Goal: Task Accomplishment & Management: Manage account settings

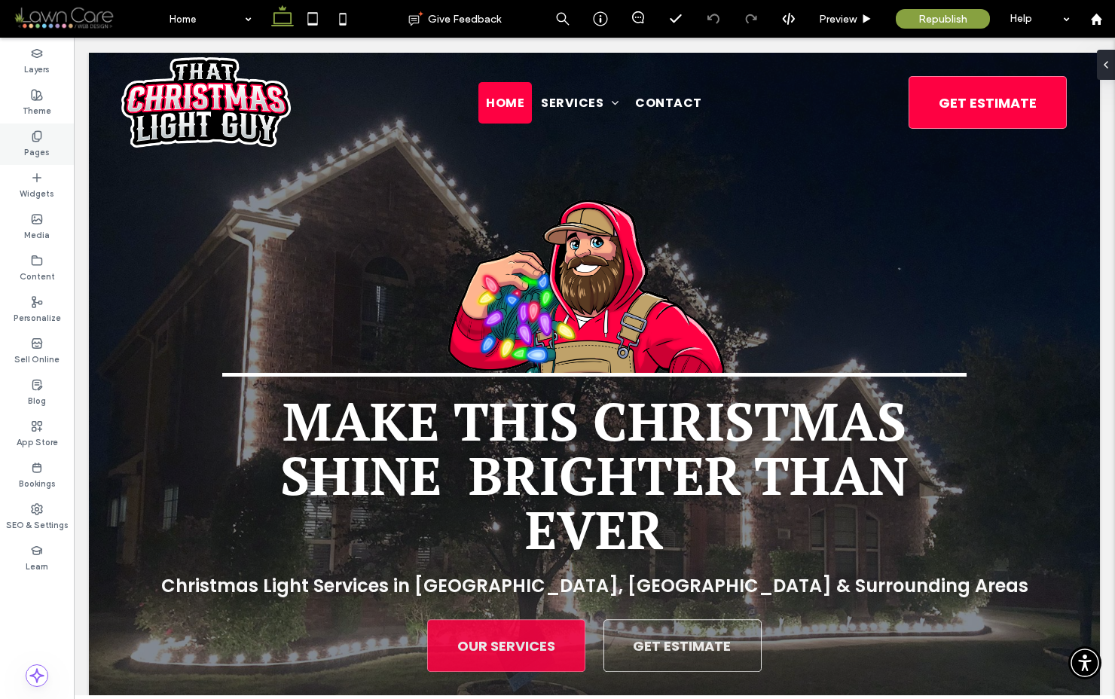
click at [38, 137] on icon at bounding box center [37, 136] width 12 height 12
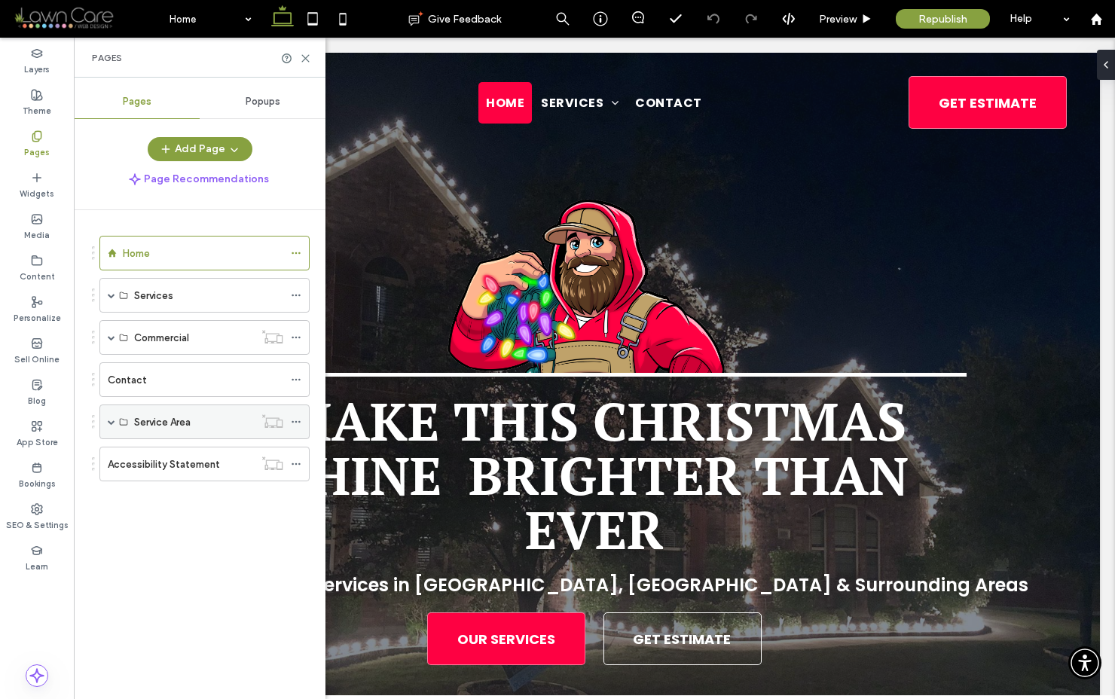
click at [110, 421] on span at bounding box center [112, 422] width 8 height 8
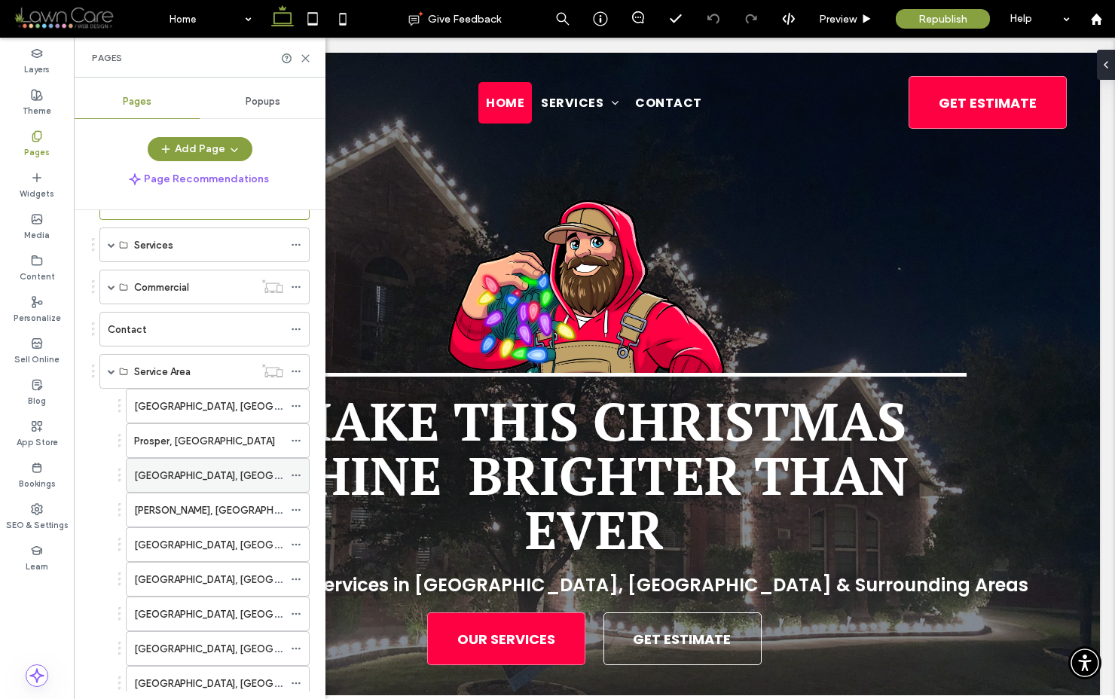
scroll to position [139, 0]
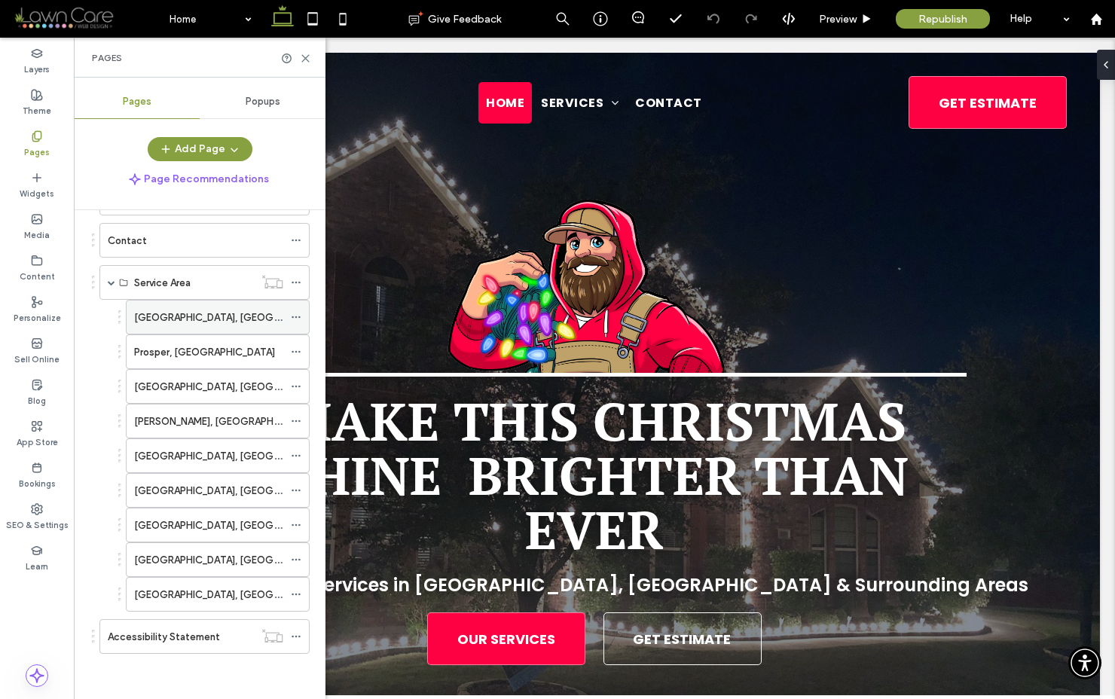
click at [297, 316] on icon at bounding box center [296, 317] width 11 height 11
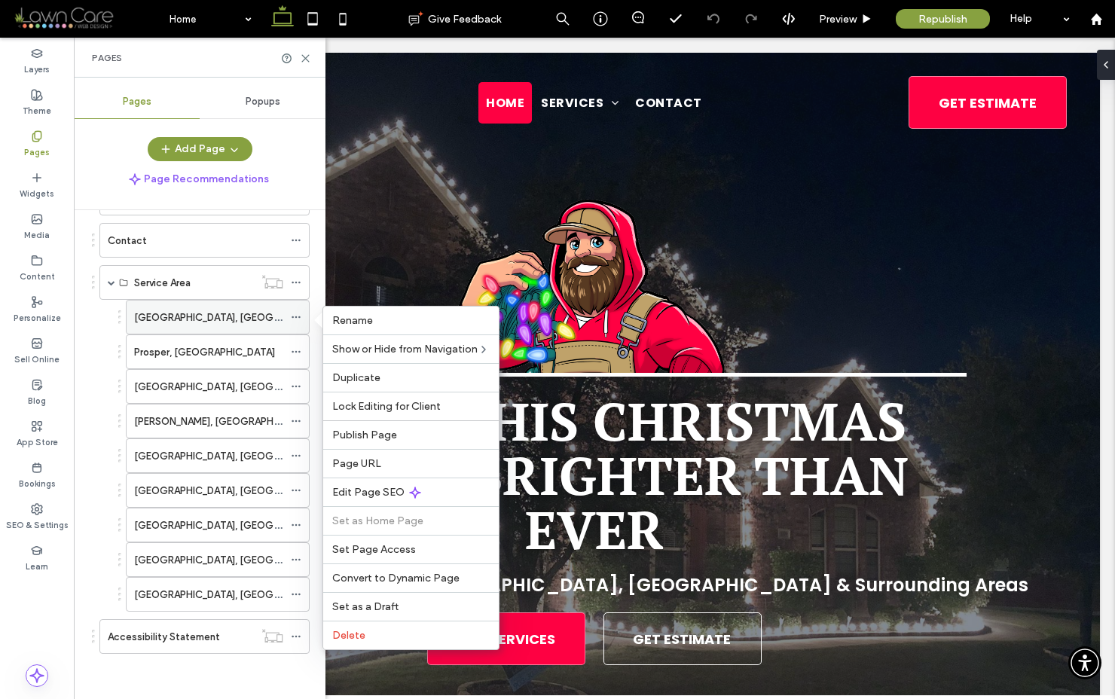
click at [295, 315] on icon at bounding box center [296, 317] width 11 height 11
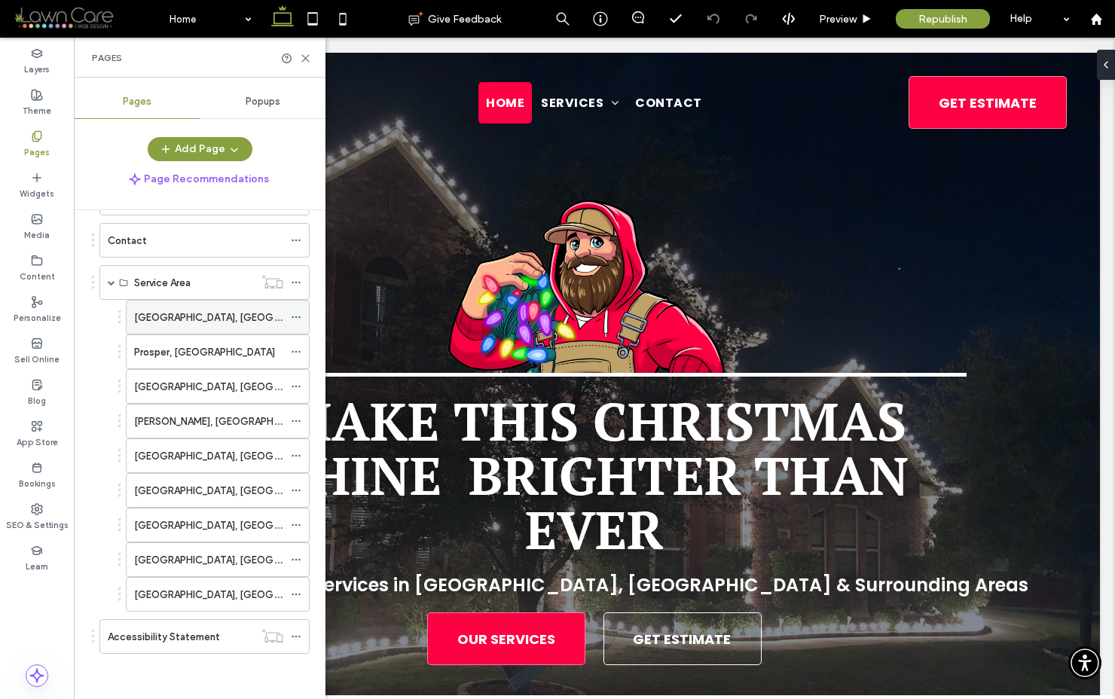
click at [295, 315] on icon at bounding box center [296, 317] width 11 height 11
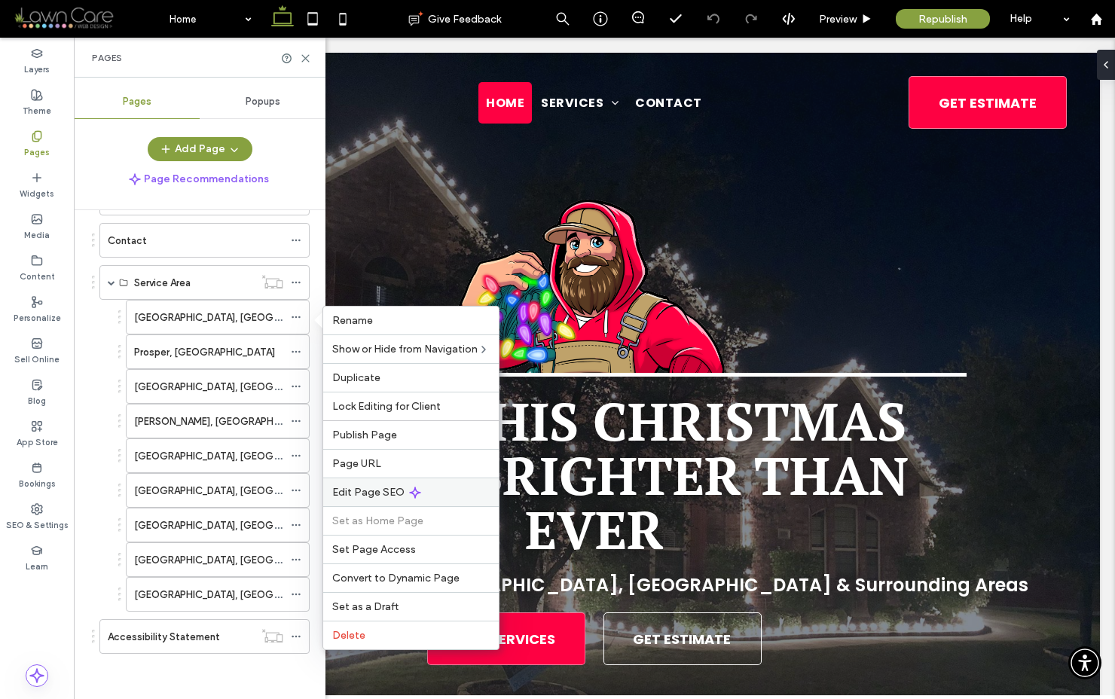
click at [386, 491] on span "Edit Page SEO" at bounding box center [368, 492] width 72 height 13
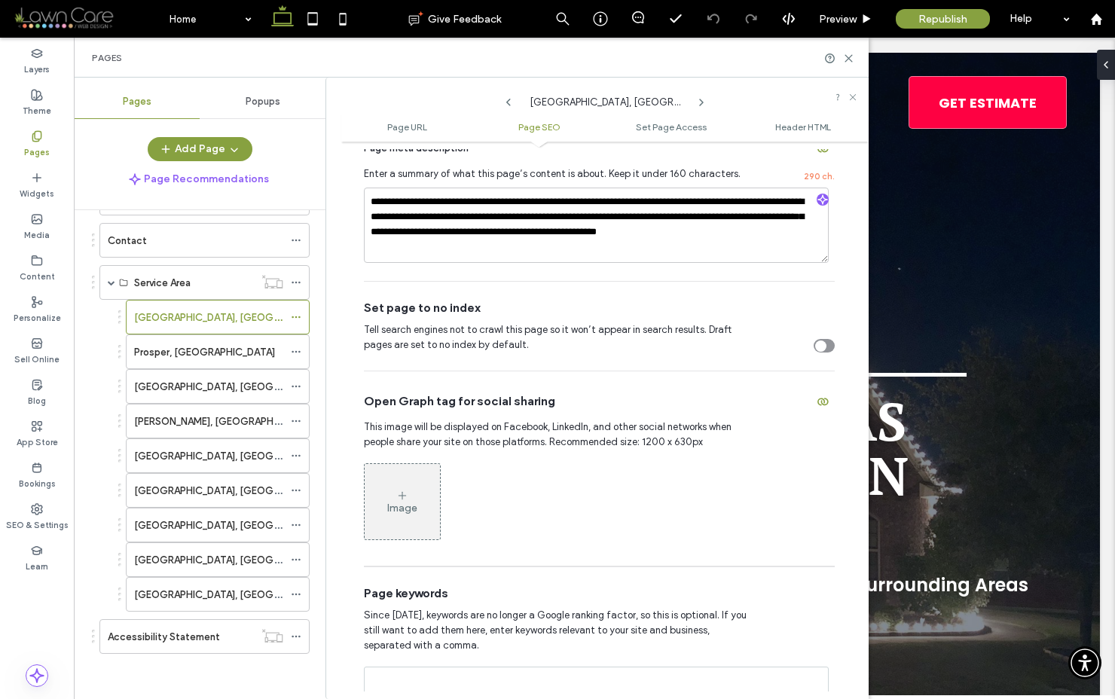
scroll to position [366, 0]
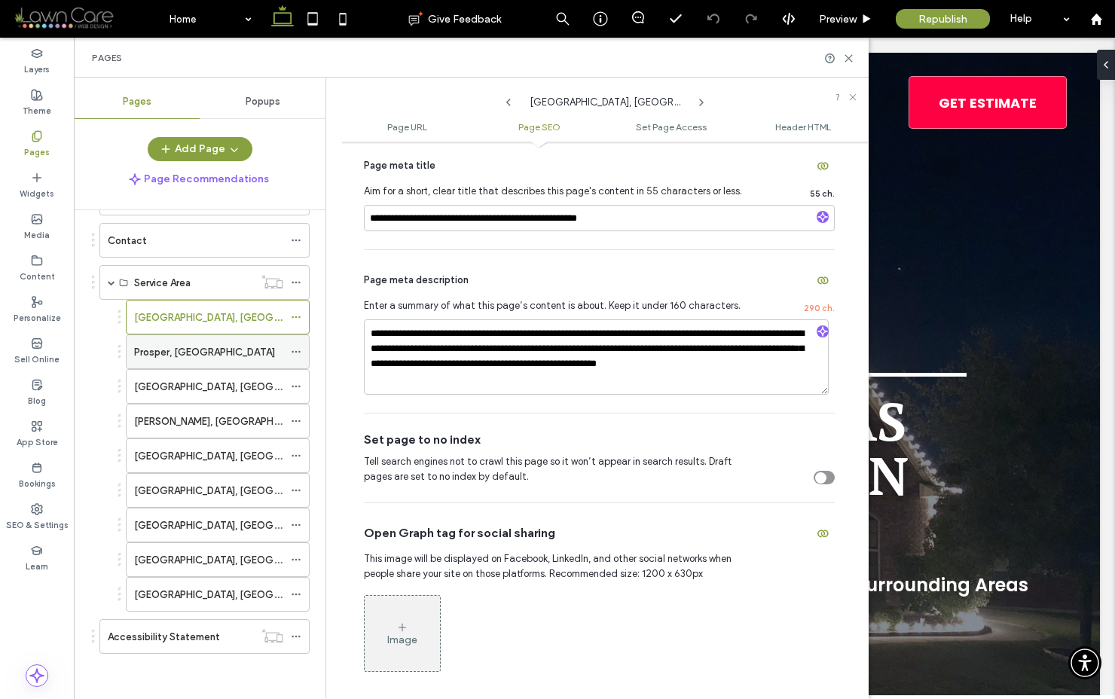
click at [164, 344] on label "Prosper, TX" at bounding box center [204, 352] width 141 height 26
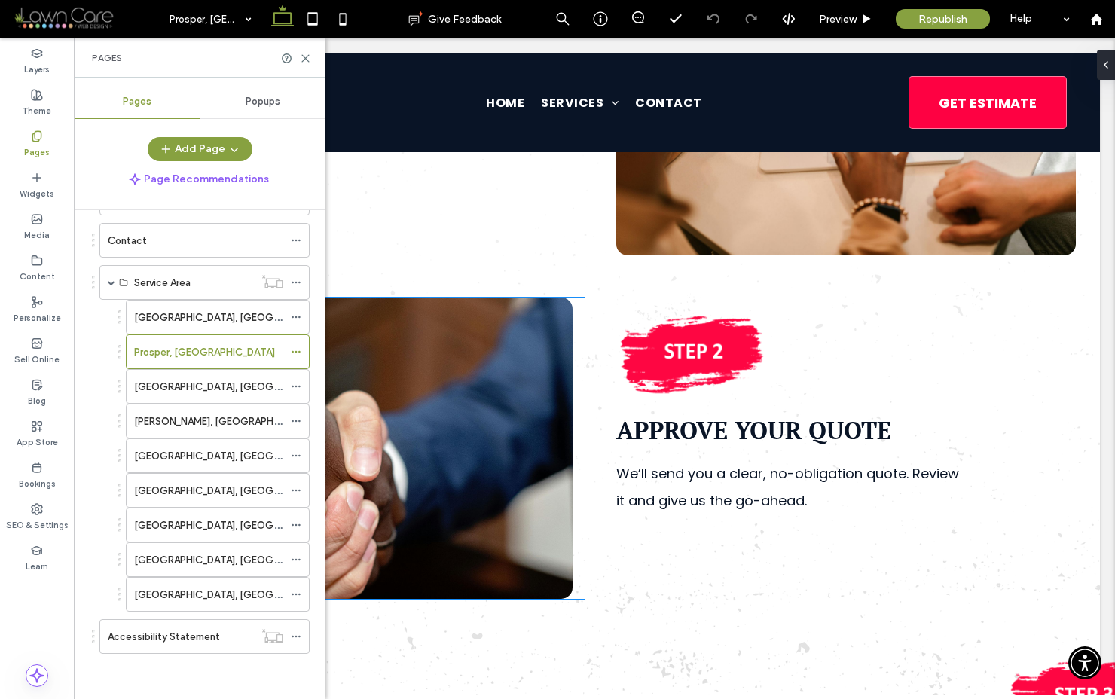
scroll to position [3020, 0]
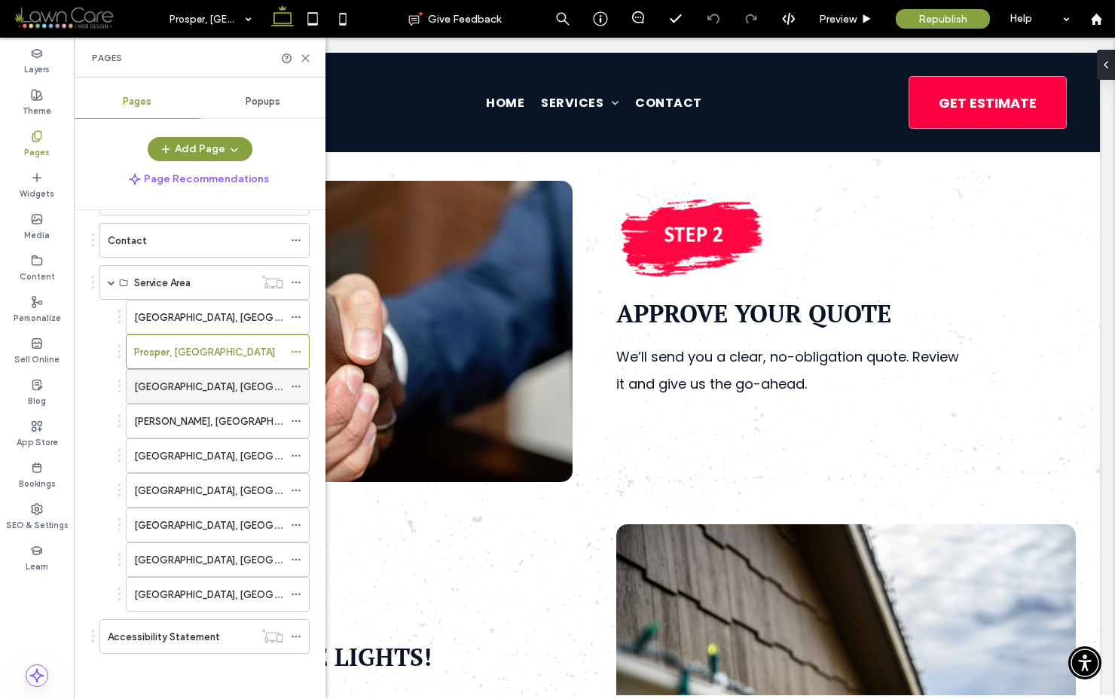
click at [295, 383] on icon at bounding box center [296, 386] width 11 height 11
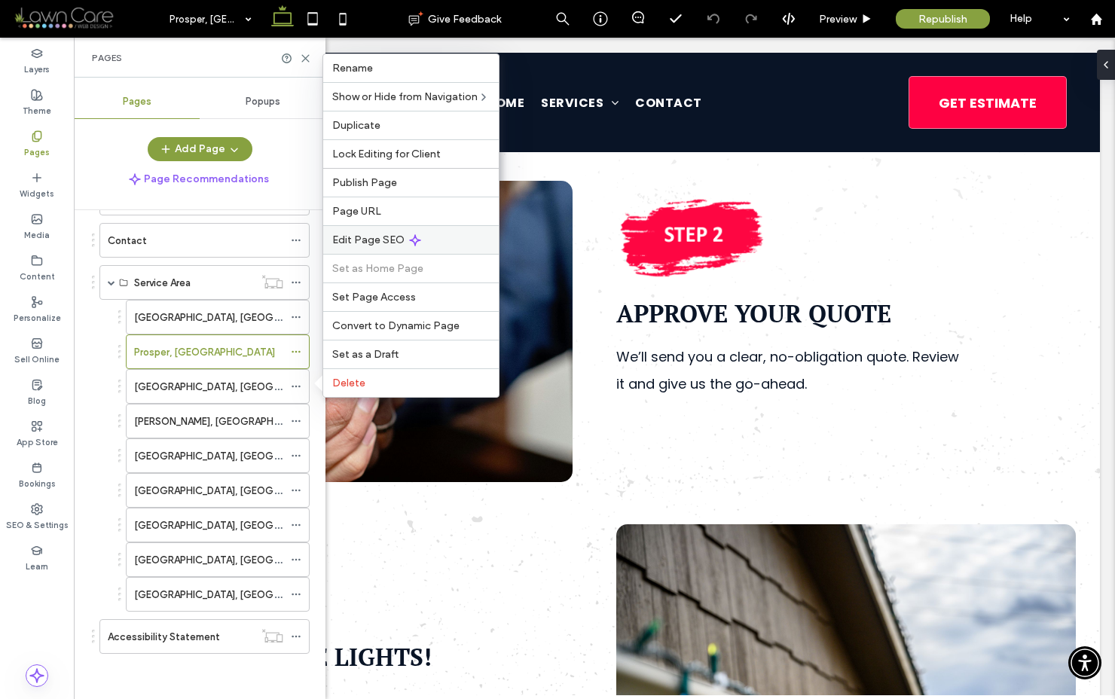
click at [391, 247] on div "Edit Page SEO" at bounding box center [411, 239] width 176 height 29
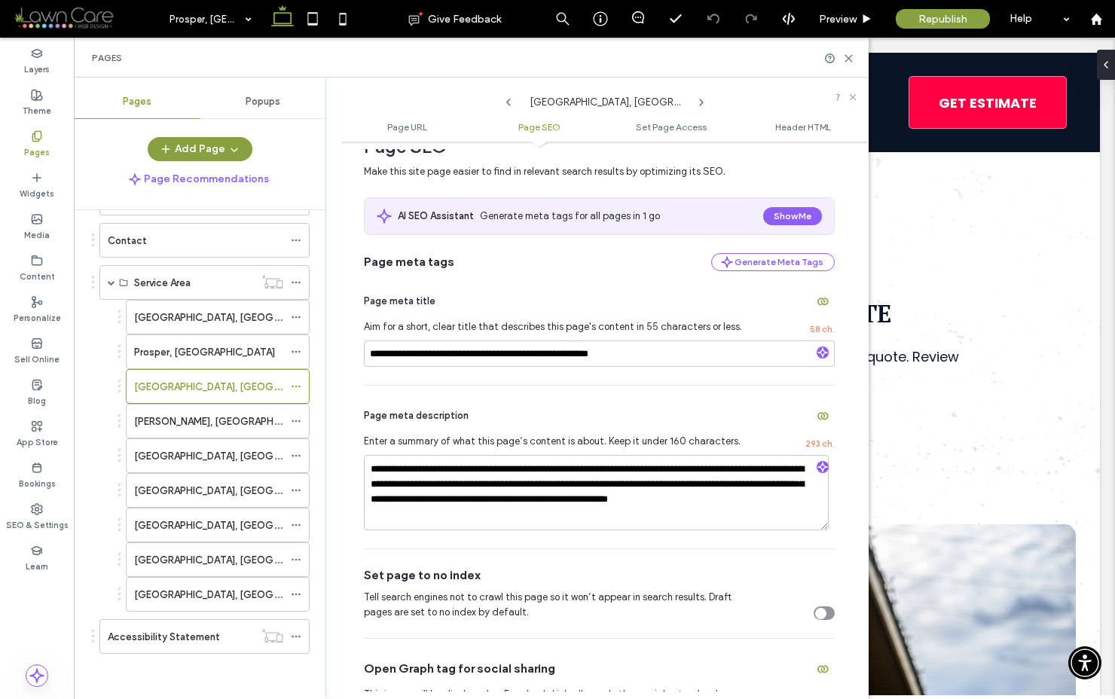
scroll to position [0, 0]
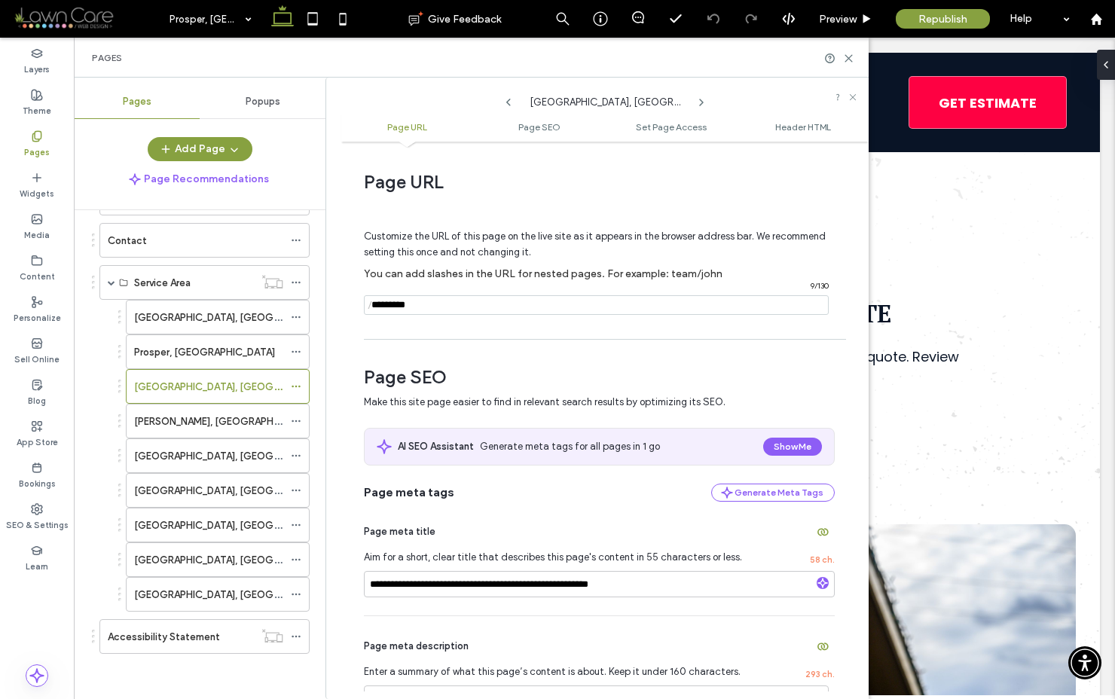
click at [396, 310] on input "notEmpty" at bounding box center [596, 305] width 465 height 20
click at [847, 50] on div "Pages" at bounding box center [471, 58] width 795 height 40
drag, startPoint x: 845, startPoint y: 55, endPoint x: 771, endPoint y: 18, distance: 82.5
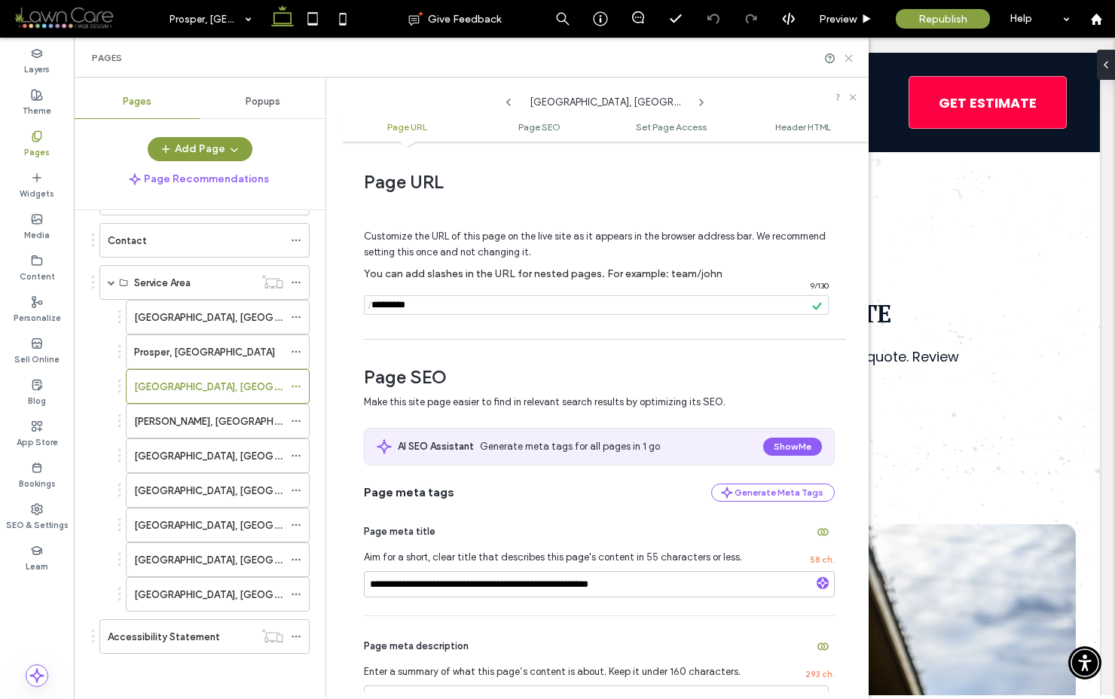
click at [845, 55] on use at bounding box center [848, 58] width 7 height 7
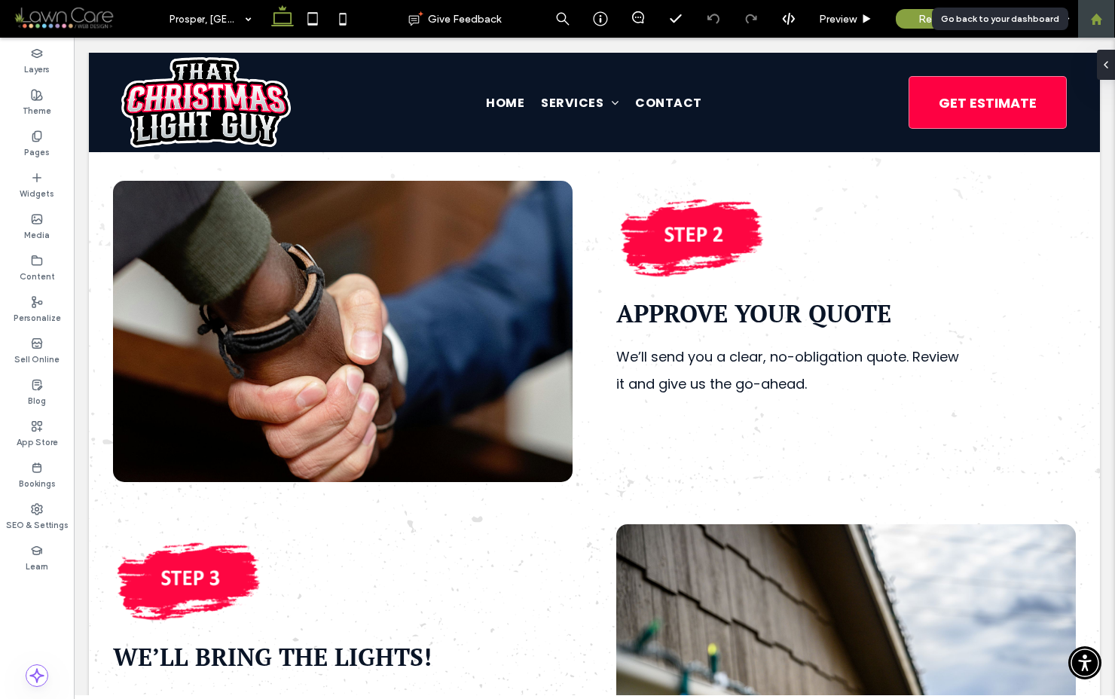
click at [1103, 16] on div at bounding box center [1096, 19] width 36 height 13
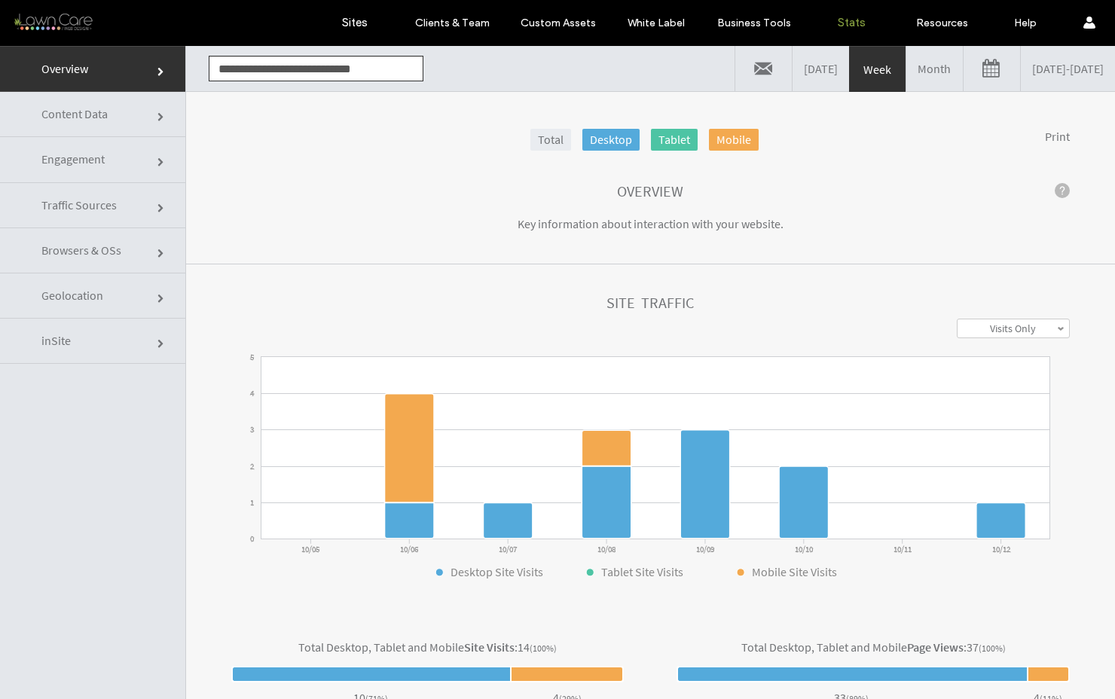
click at [848, 35] on link "Stats" at bounding box center [852, 22] width 90 height 45
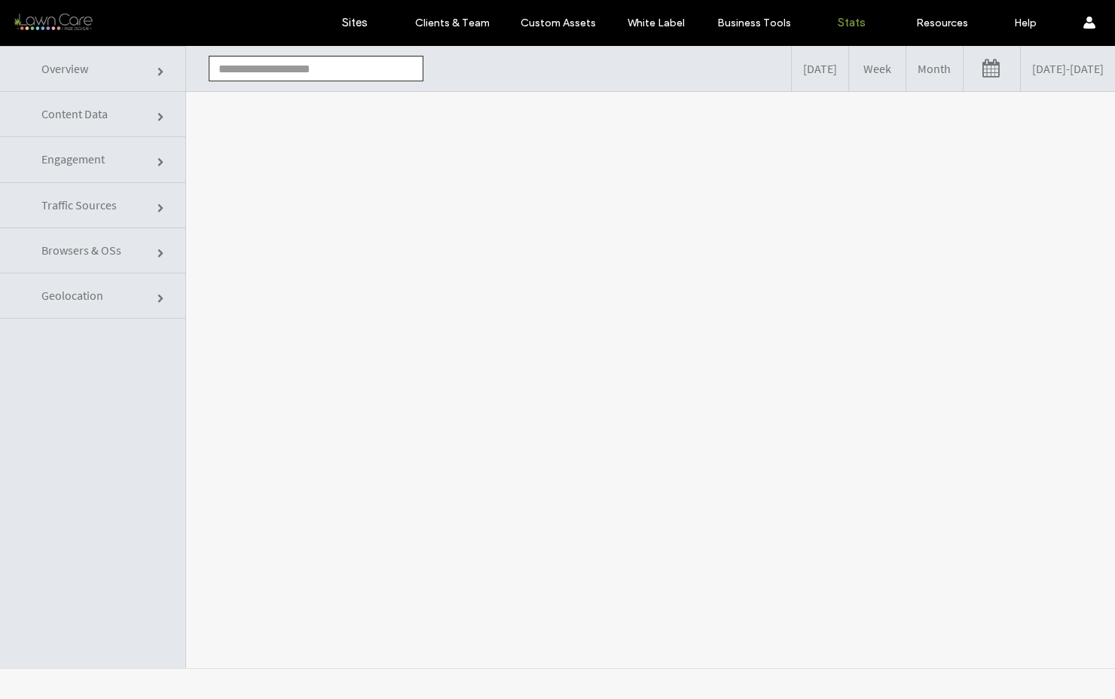
type input "**********"
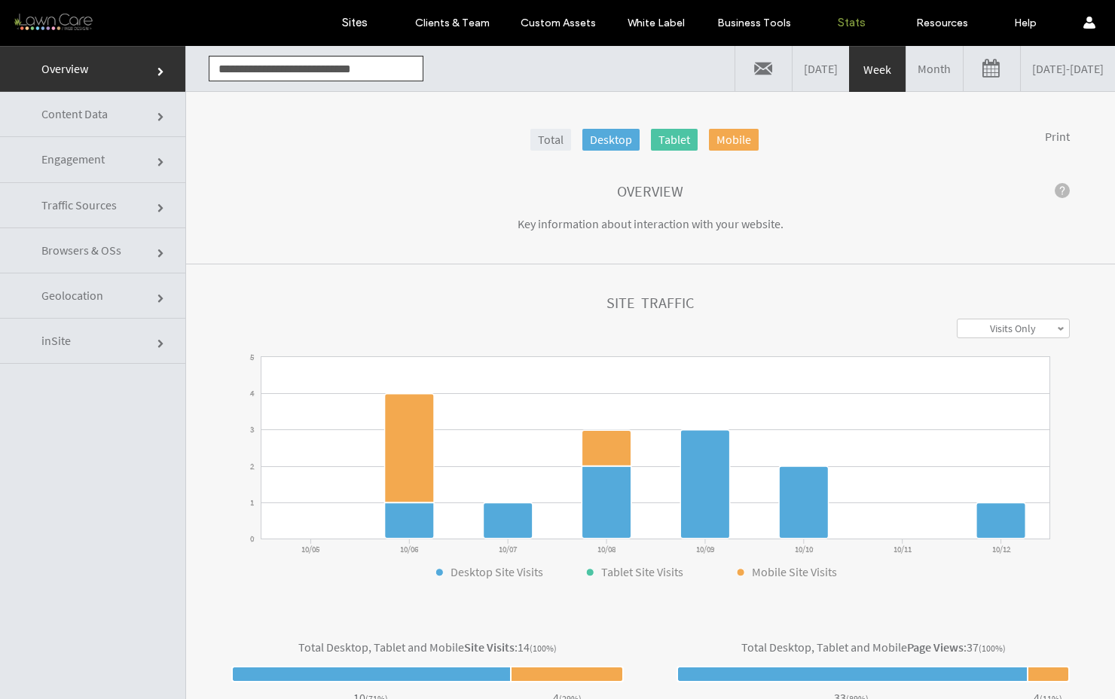
click at [906, 60] on link "Month" at bounding box center [934, 68] width 57 height 45
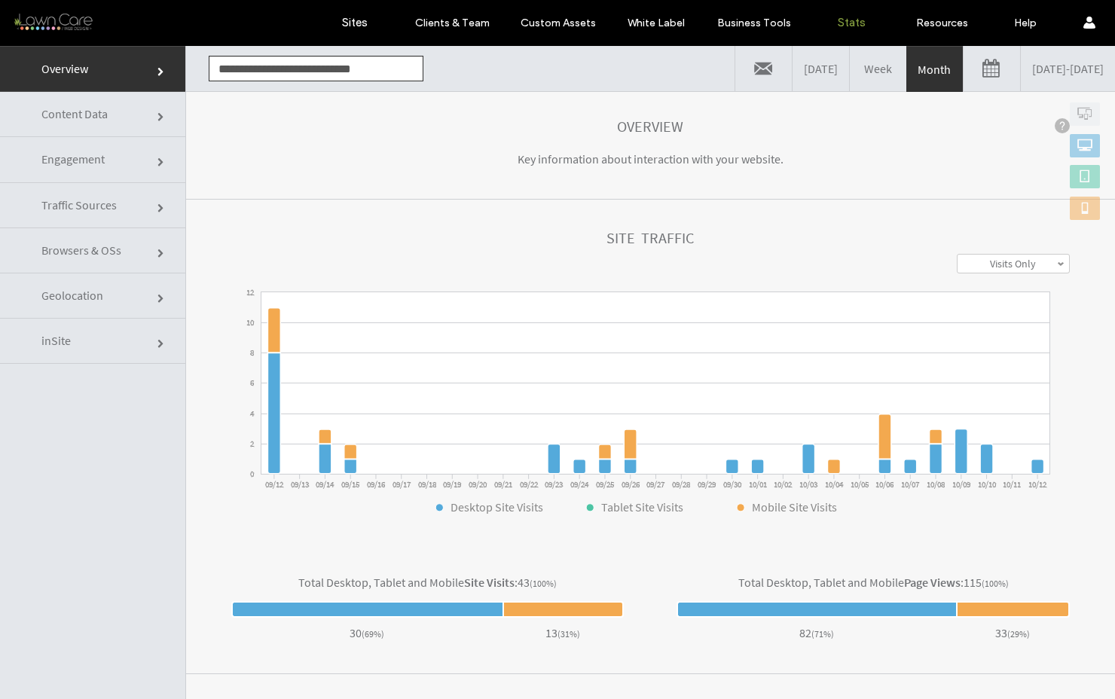
scroll to position [66, 0]
click at [112, 200] on span "Traffic Sources" at bounding box center [78, 204] width 75 height 15
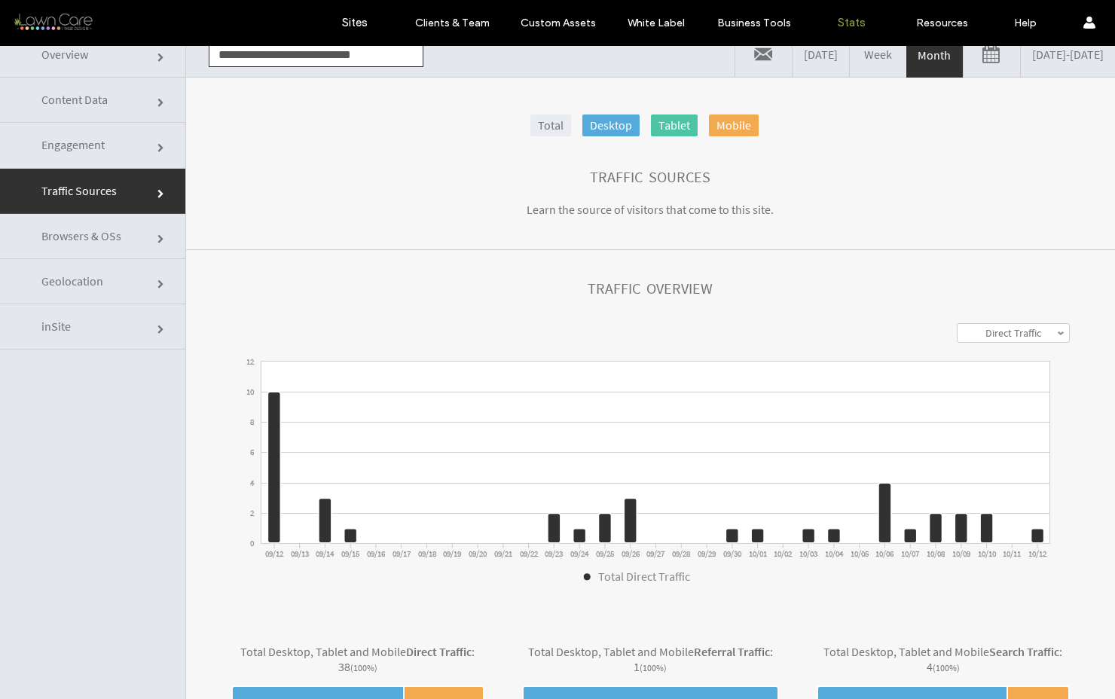
scroll to position [0, 0]
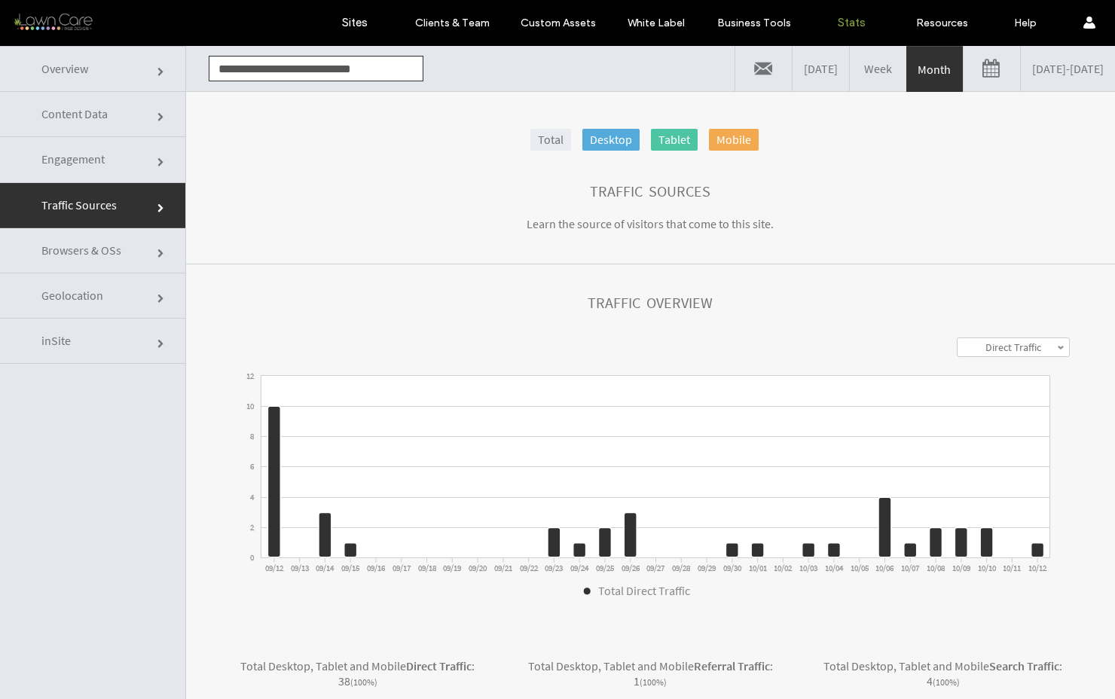
click at [98, 71] on link "Overview" at bounding box center [92, 69] width 185 height 46
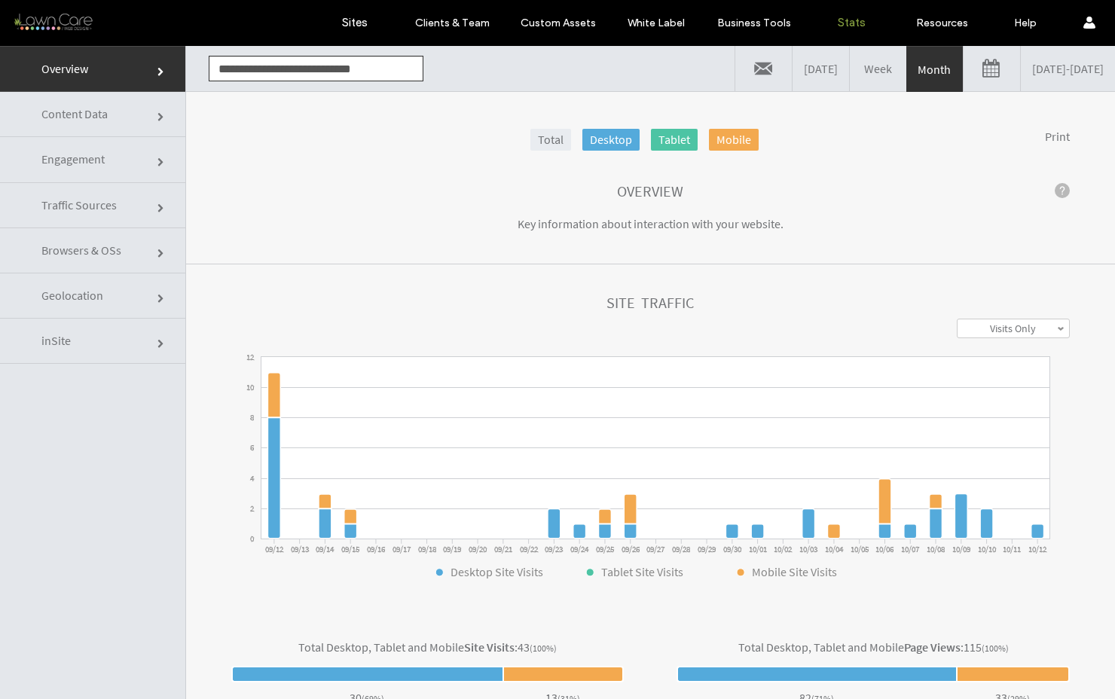
click at [108, 124] on link "Content Data" at bounding box center [92, 114] width 185 height 45
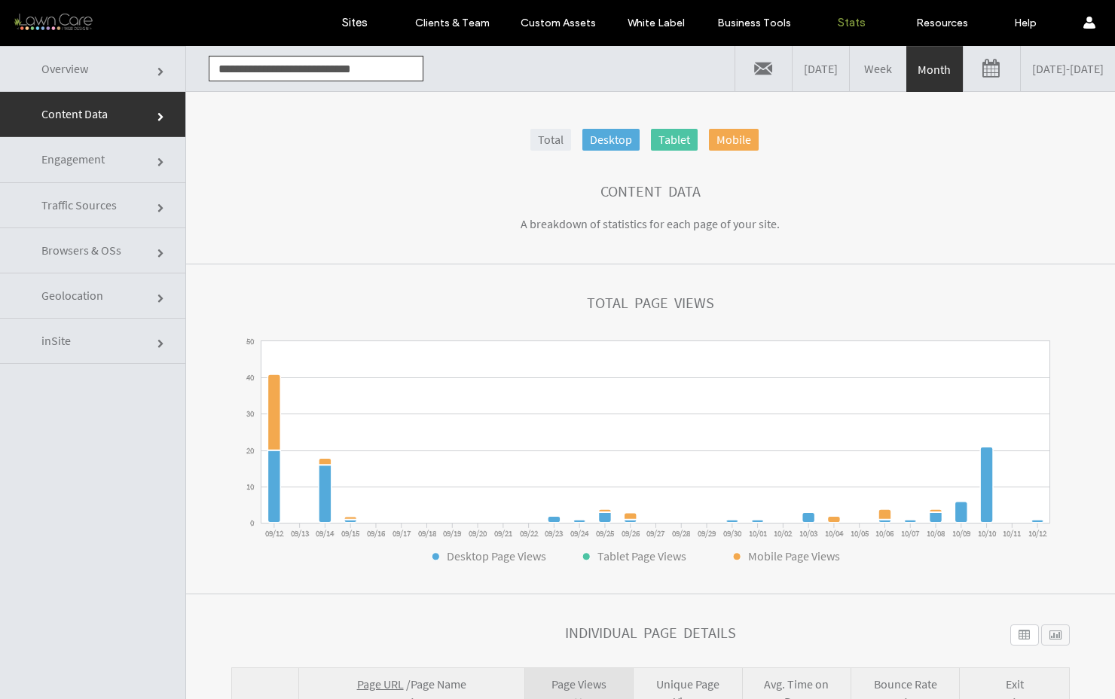
click at [1021, 69] on link "09/12/2025 - 10/12/2025" at bounding box center [1068, 68] width 94 height 45
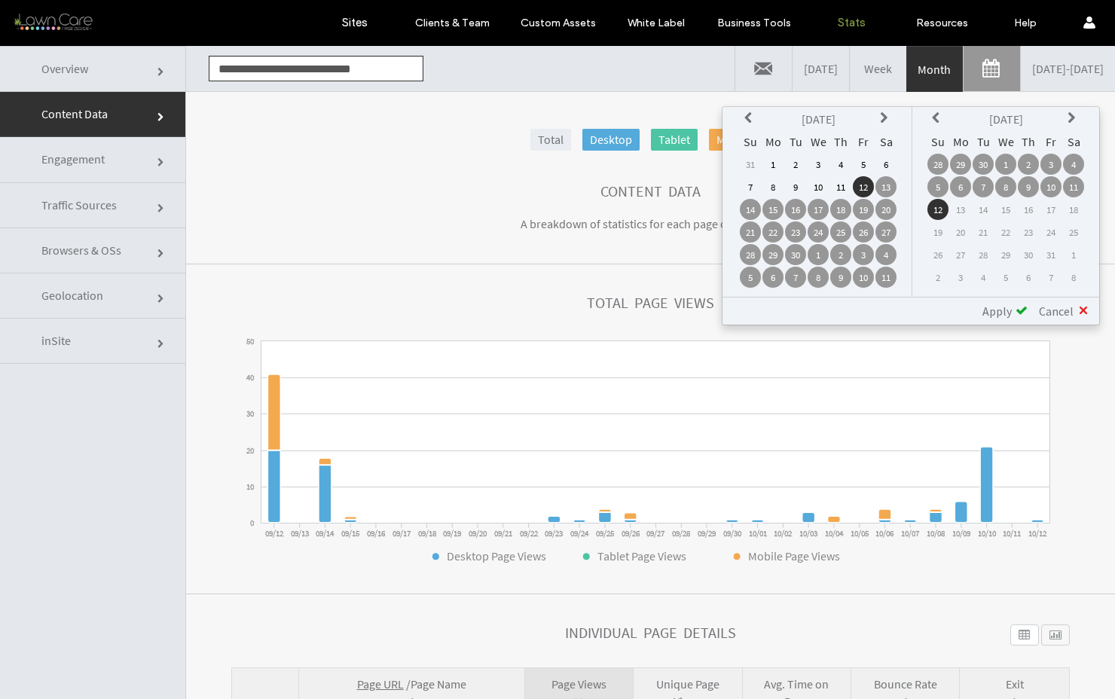
click at [747, 121] on icon at bounding box center [750, 118] width 12 height 12
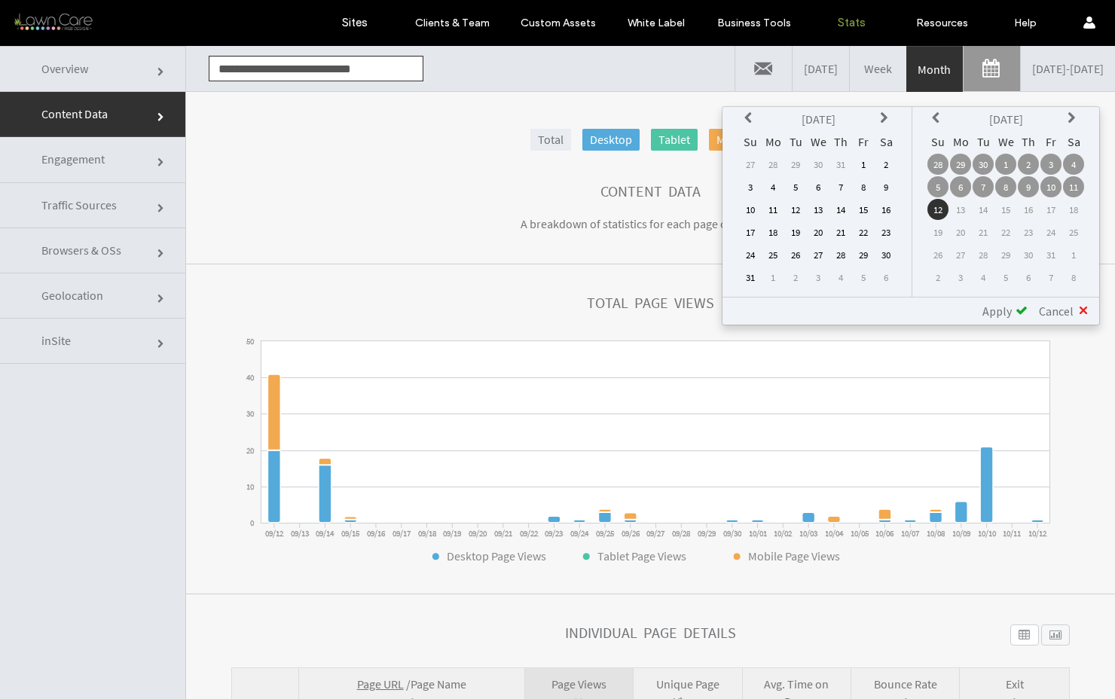
click at [747, 121] on icon at bounding box center [750, 118] width 12 height 12
click at [747, 179] on td "1" at bounding box center [750, 186] width 21 height 21
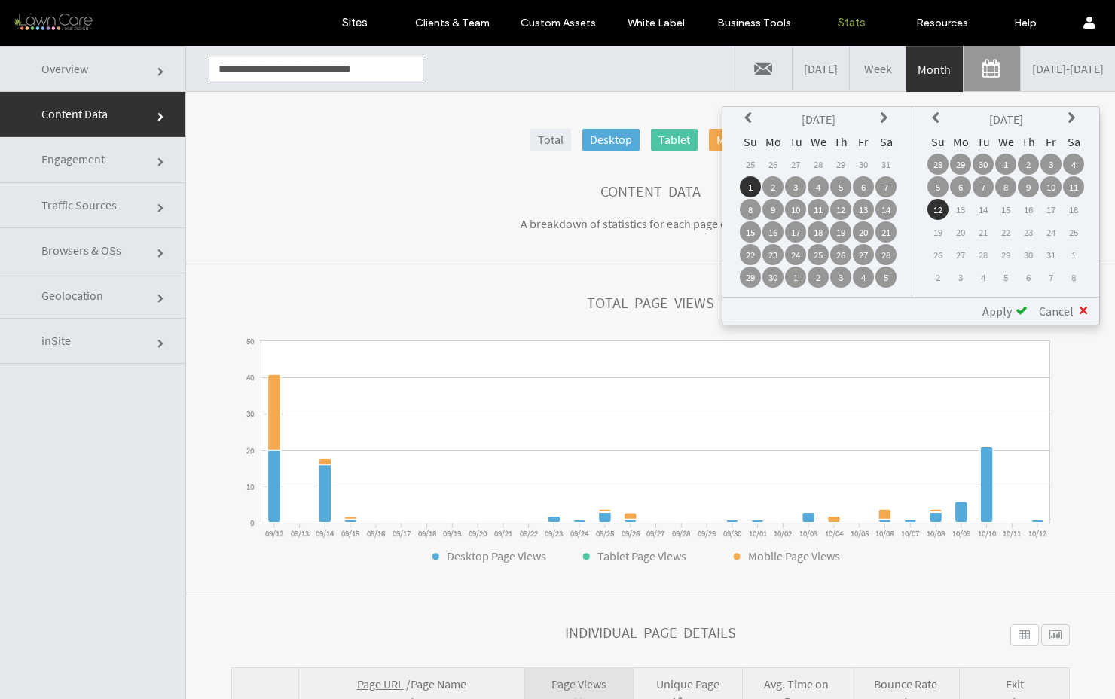
click at [1019, 310] on span at bounding box center [1022, 310] width 12 height 12
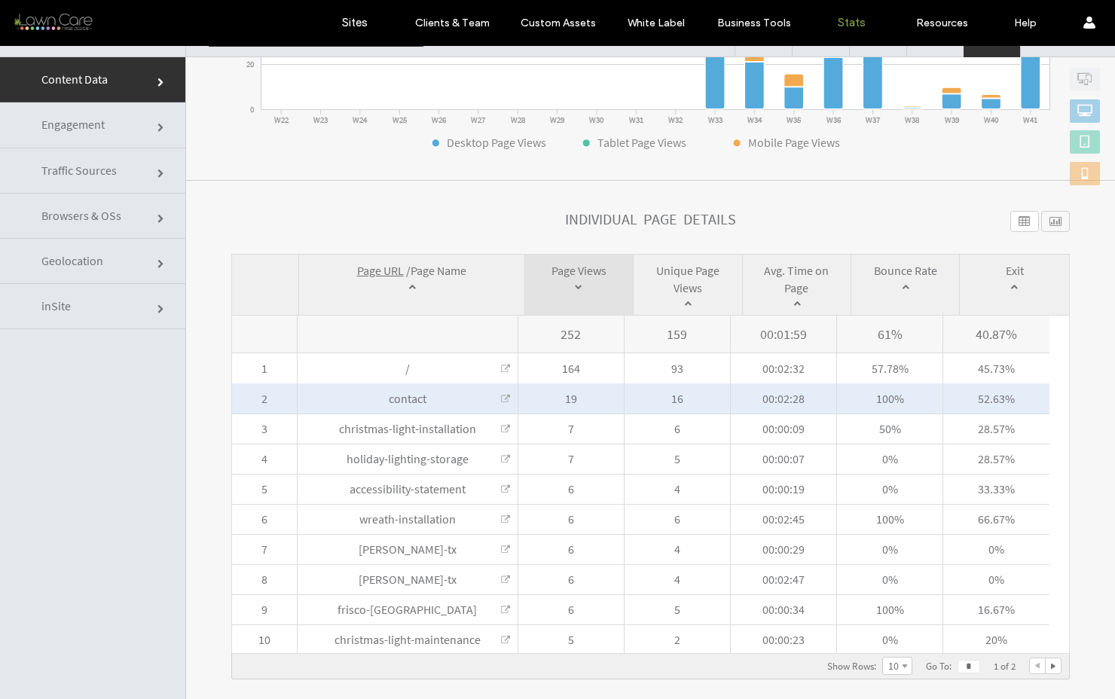
scroll to position [61, 0]
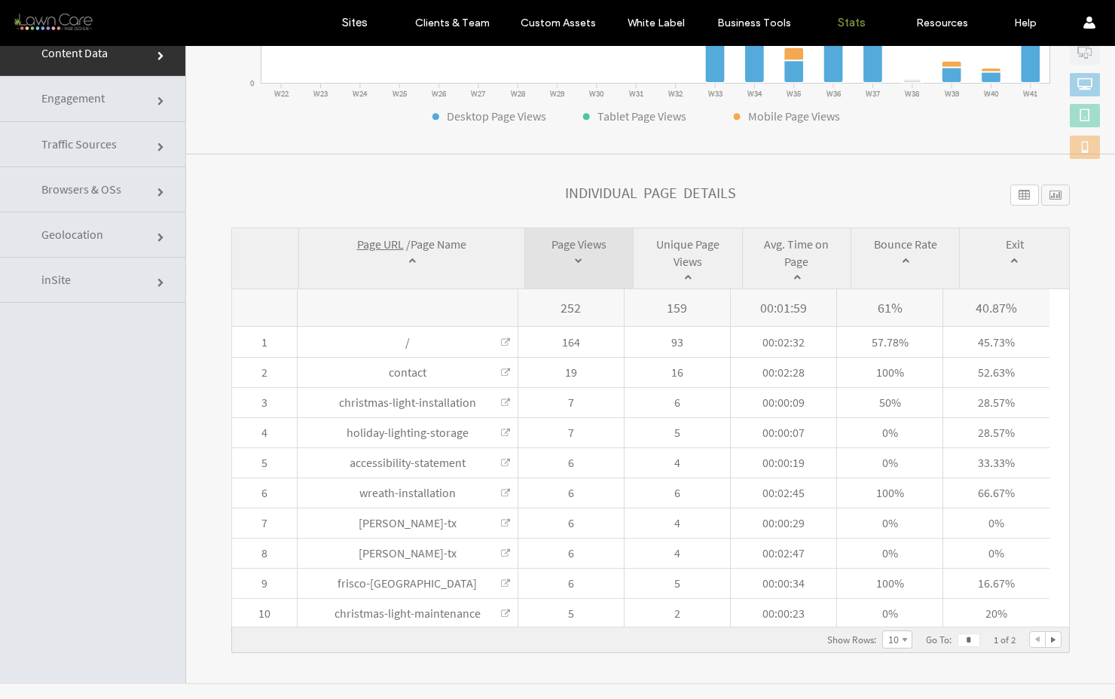
click at [84, 136] on span "Traffic Sources" at bounding box center [78, 143] width 75 height 15
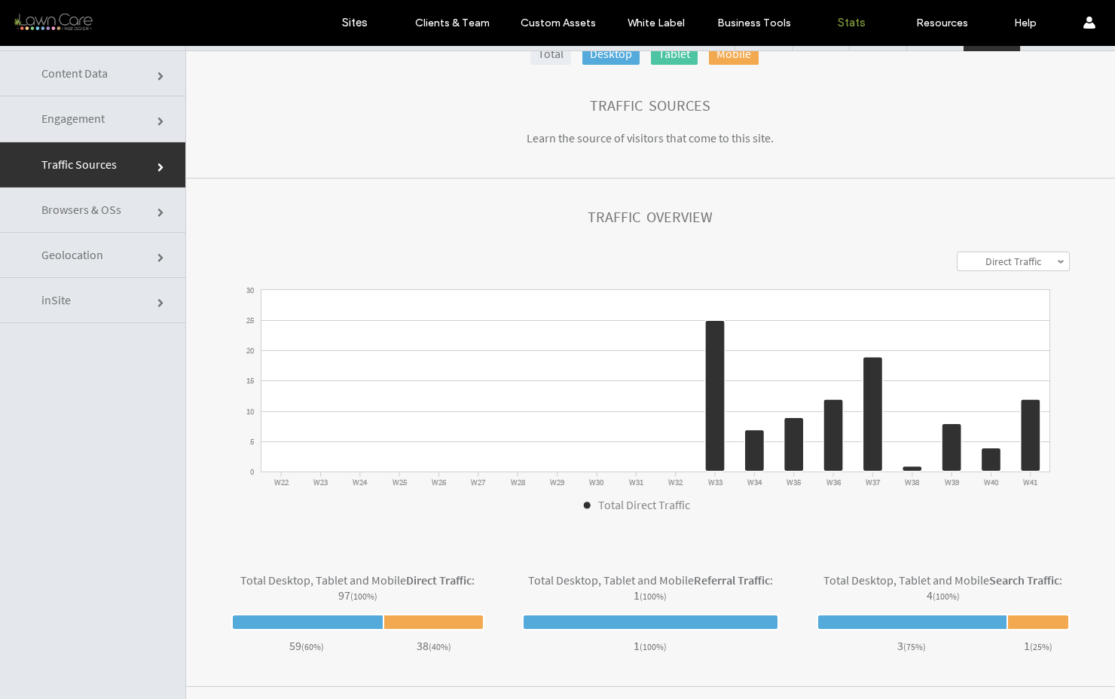
scroll to position [0, 0]
